Goal: Check status: Check status

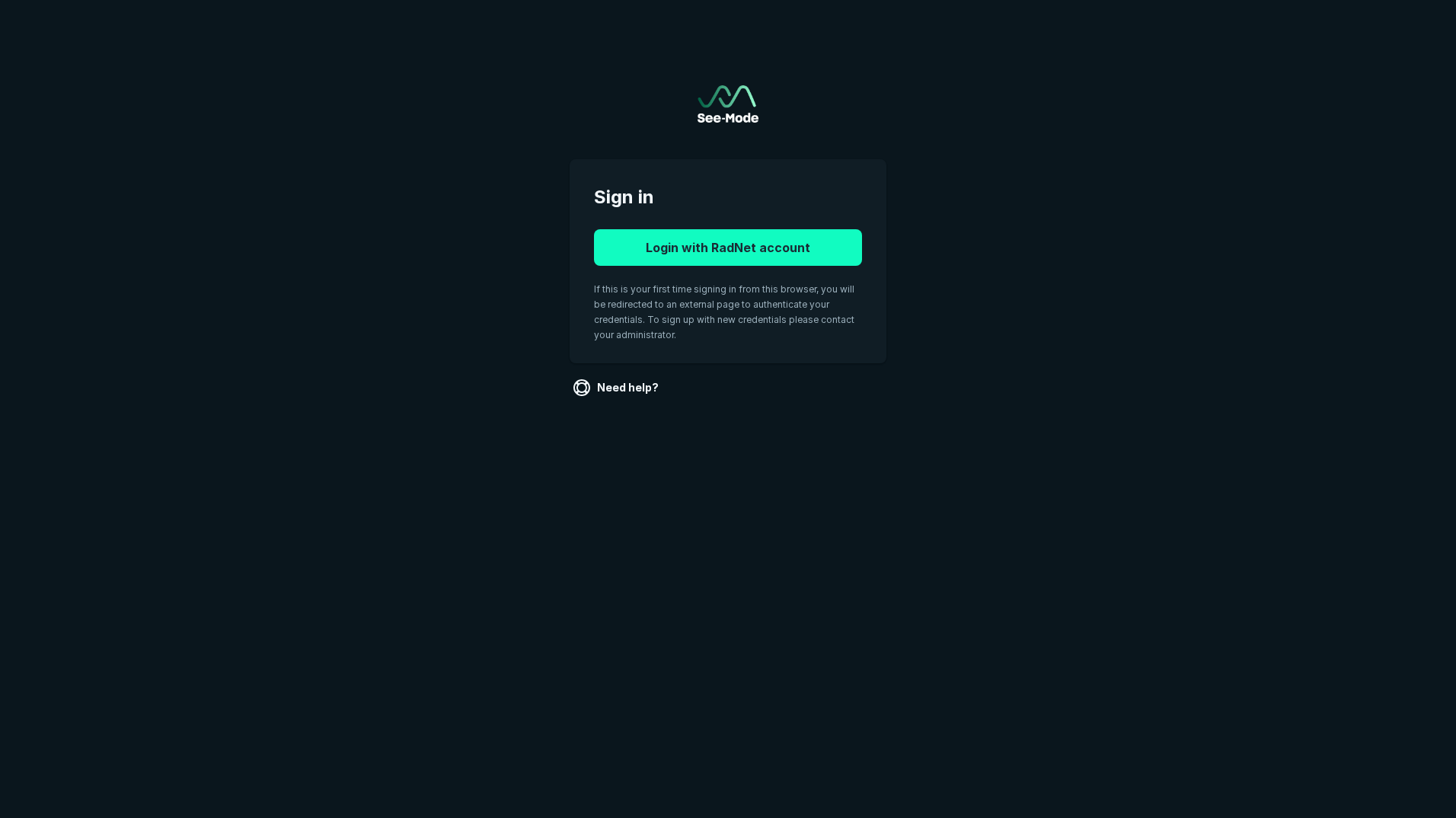
click at [690, 246] on button "Login with RadNet account" at bounding box center [728, 248] width 268 height 36
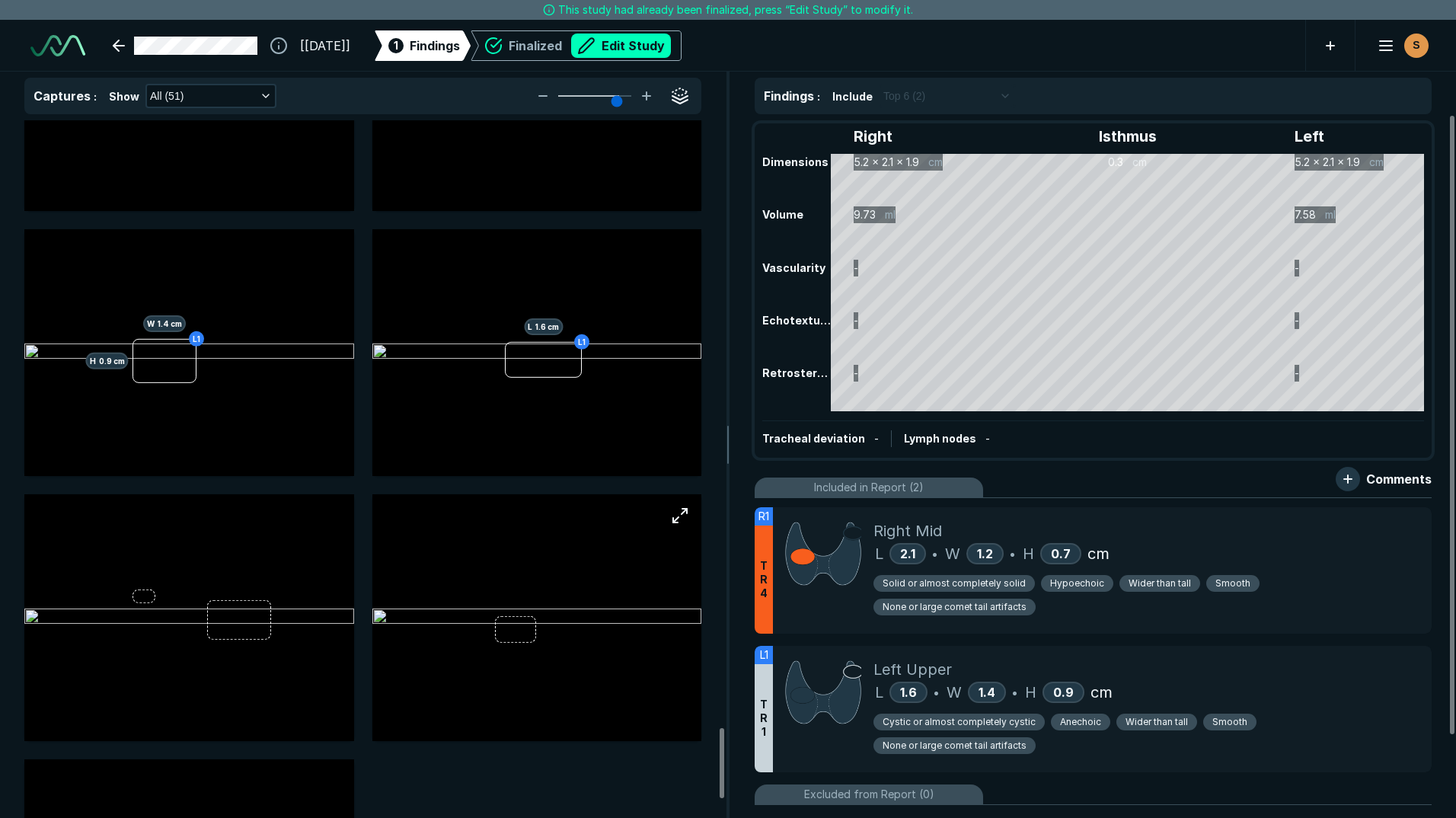
scroll to position [6017, 0]
